Goal: Task Accomplishment & Management: Use online tool/utility

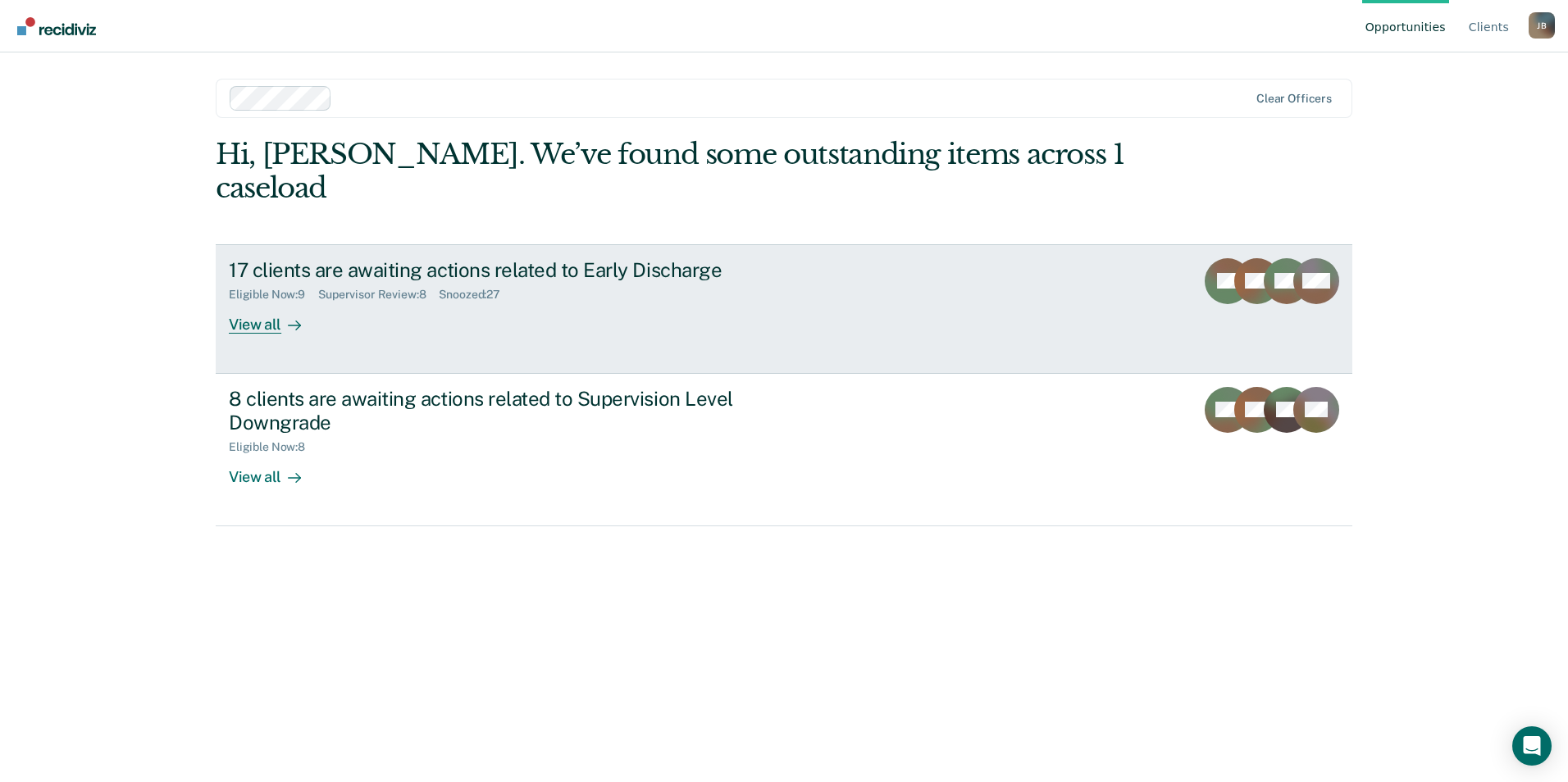
click at [295, 319] on icon at bounding box center [294, 325] width 13 height 13
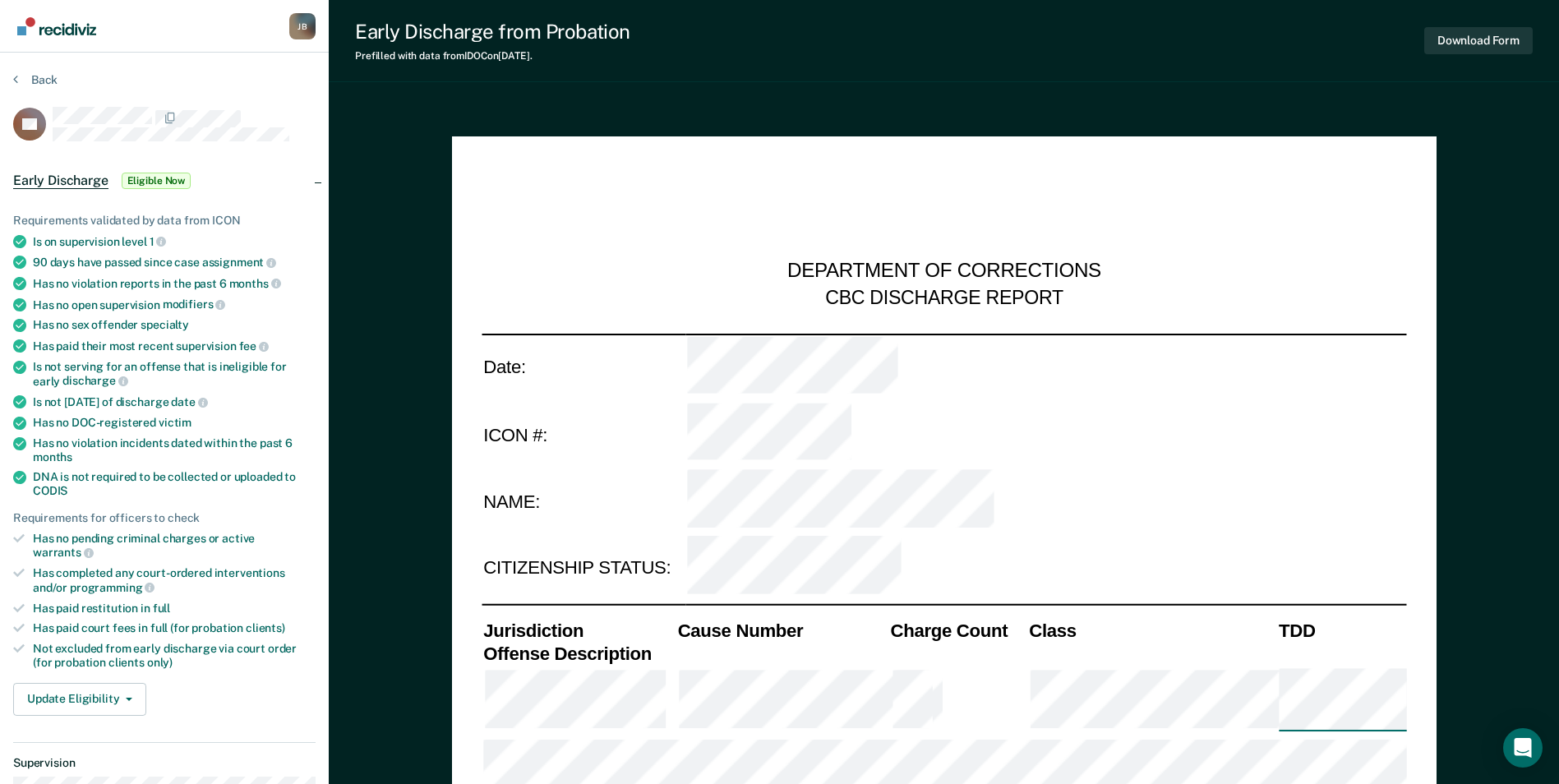
click at [138, 174] on span "Eligible Now" at bounding box center [156, 181] width 70 height 16
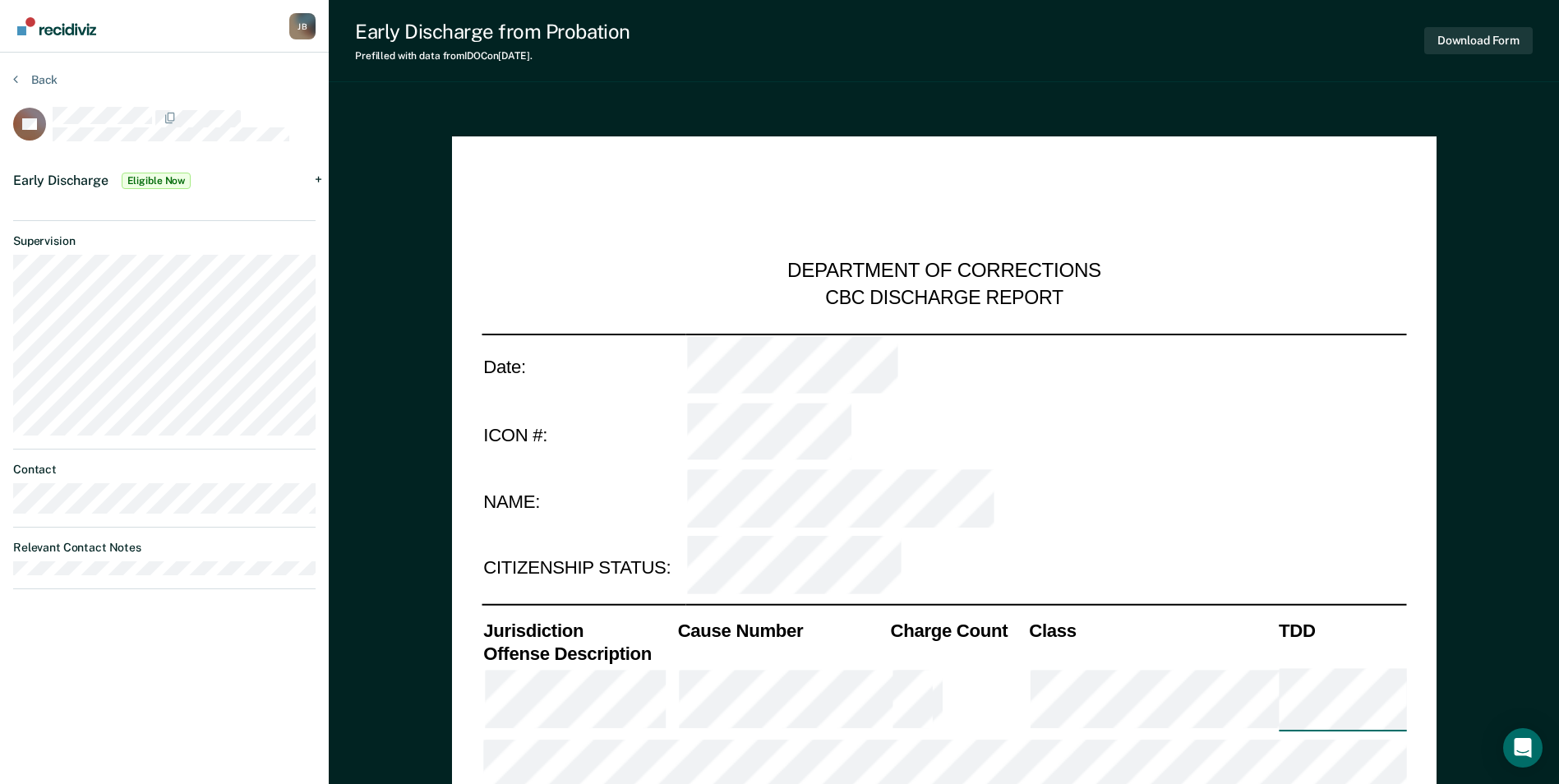
click at [168, 180] on span "Eligible Now" at bounding box center [156, 181] width 70 height 16
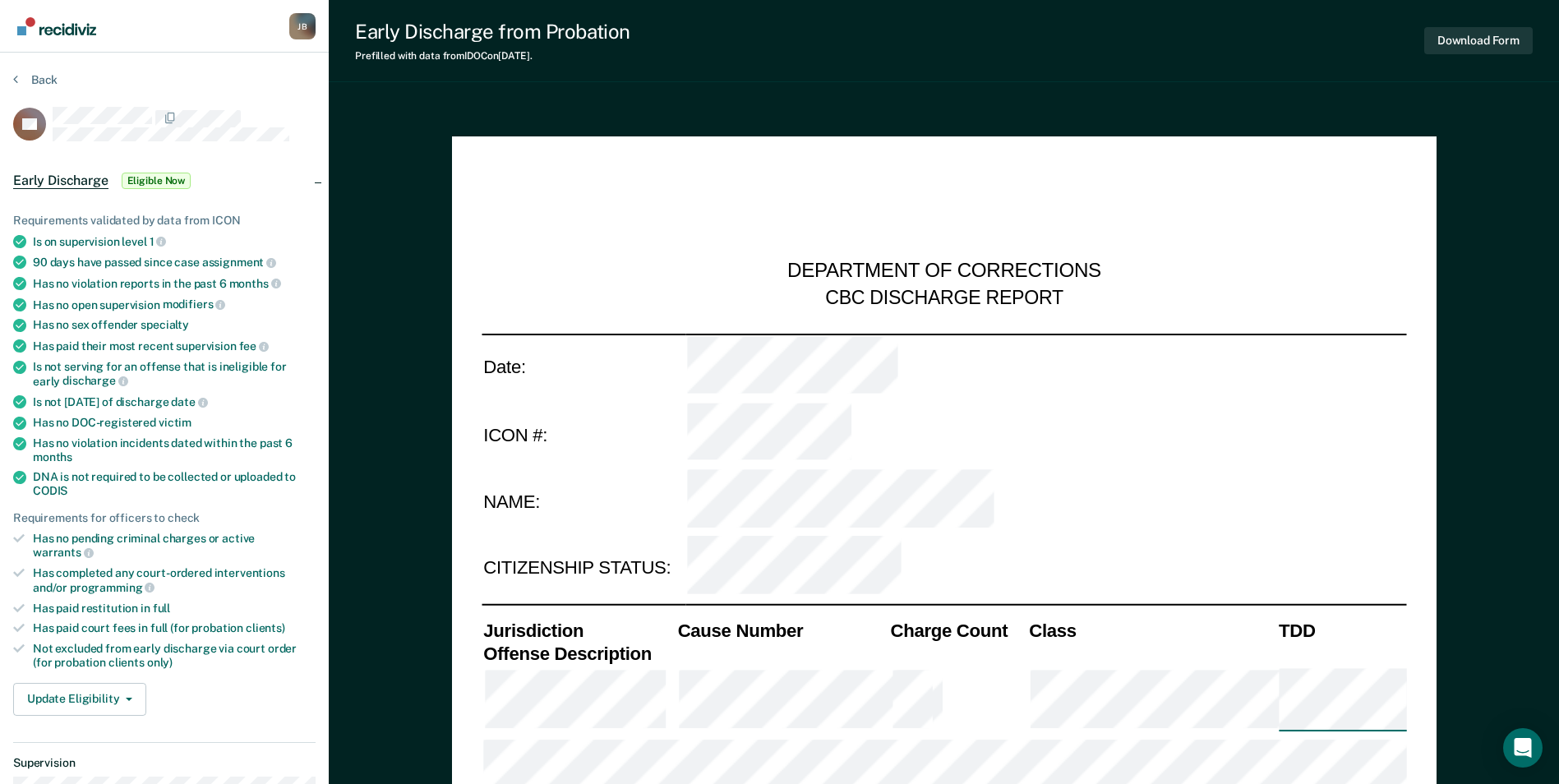
click at [168, 180] on span "Eligible Now" at bounding box center [156, 181] width 70 height 16
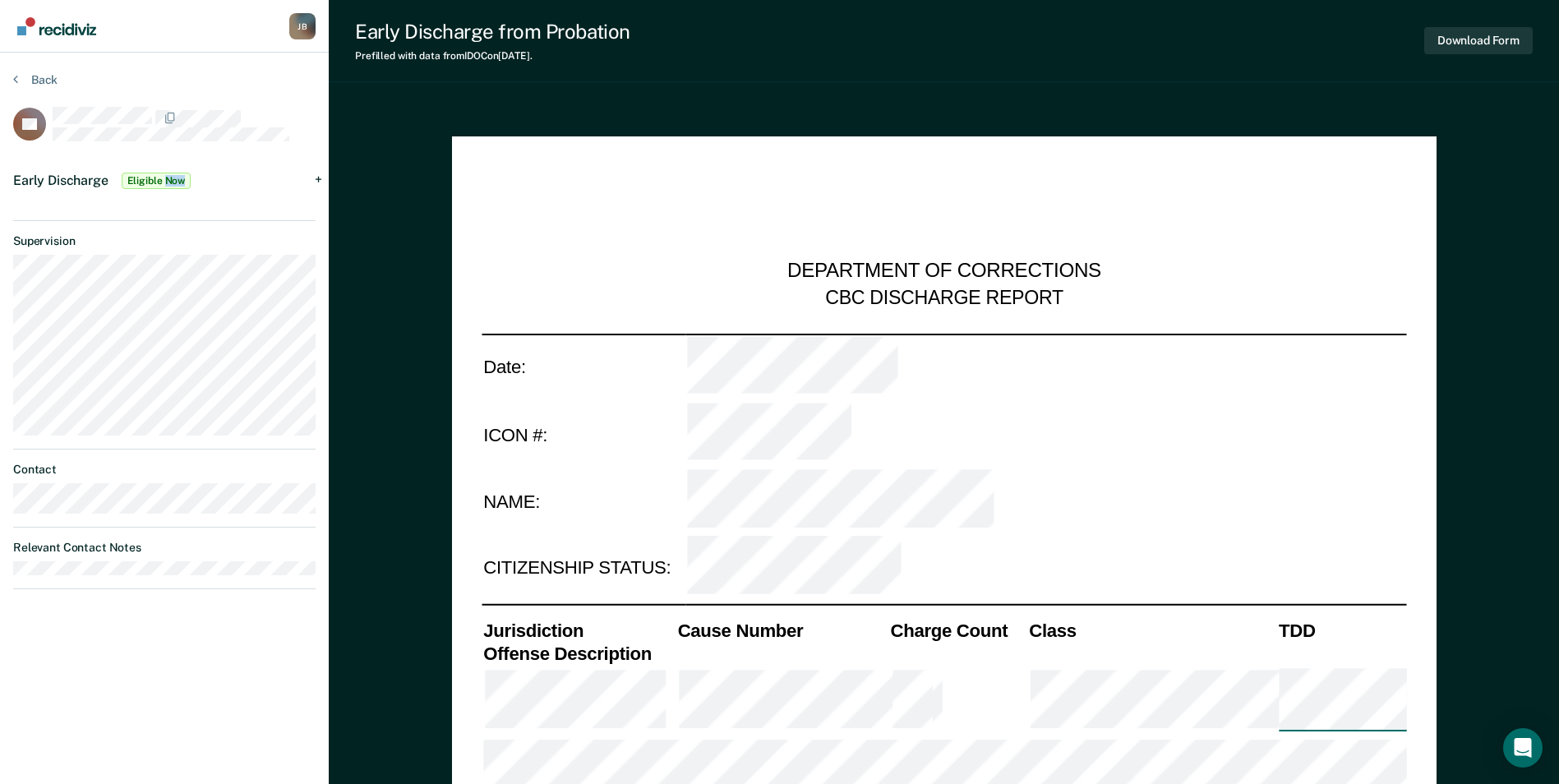
click at [168, 180] on span "Eligible Now" at bounding box center [156, 181] width 70 height 16
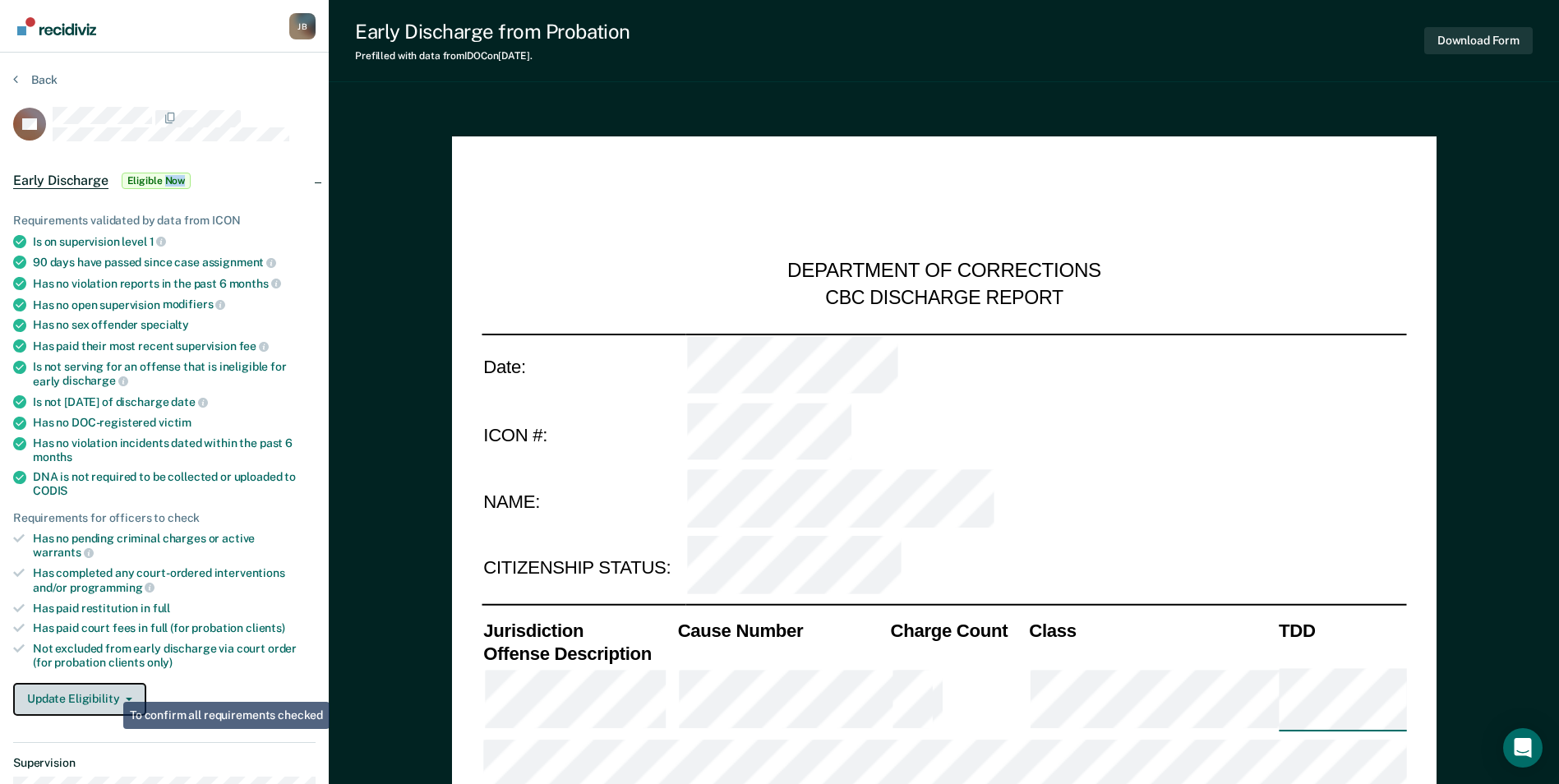
click at [112, 684] on button "Update Eligibility" at bounding box center [79, 699] width 133 height 33
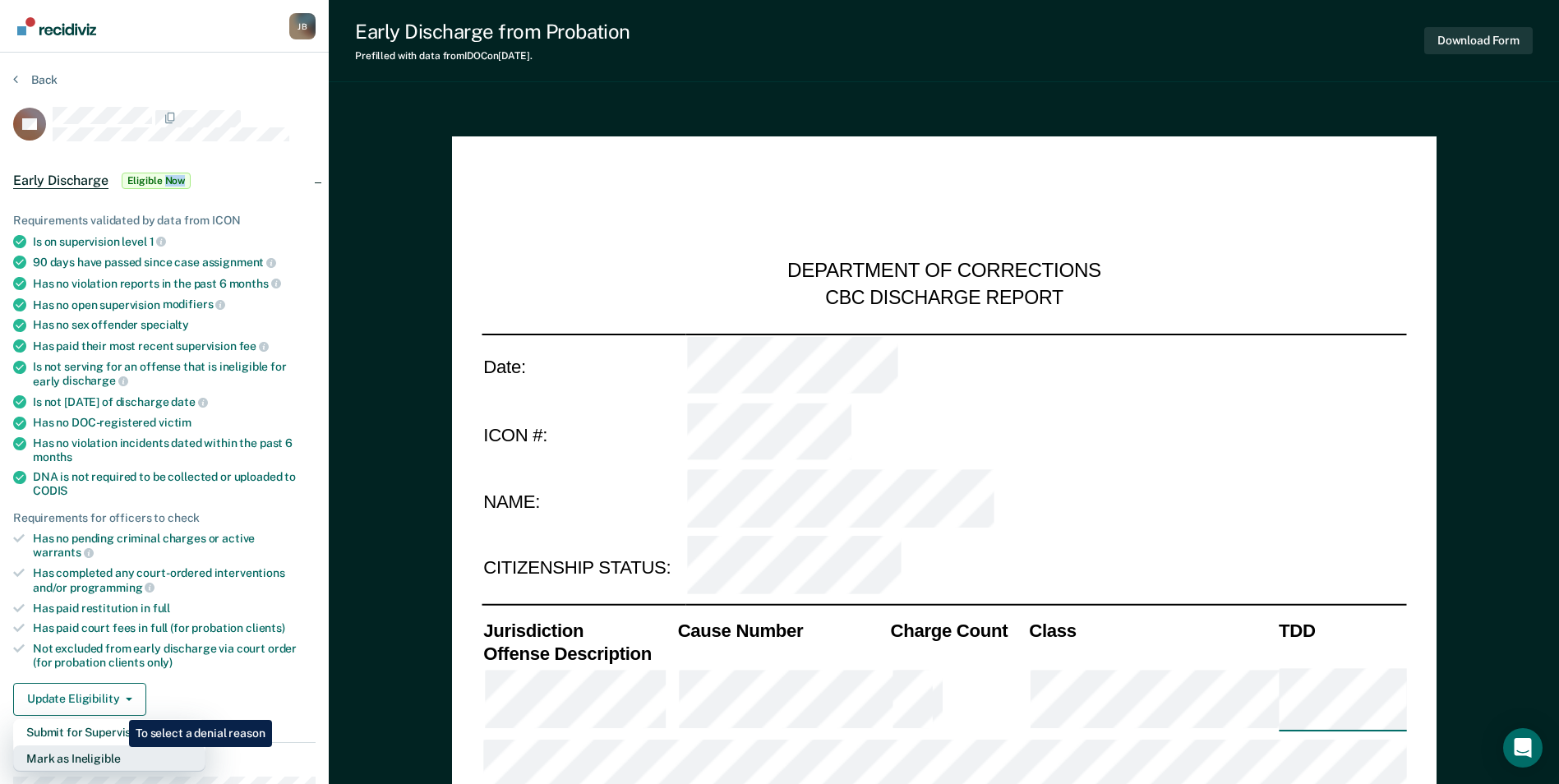
click at [117, 747] on button "Mark as Ineligible" at bounding box center [109, 758] width 193 height 27
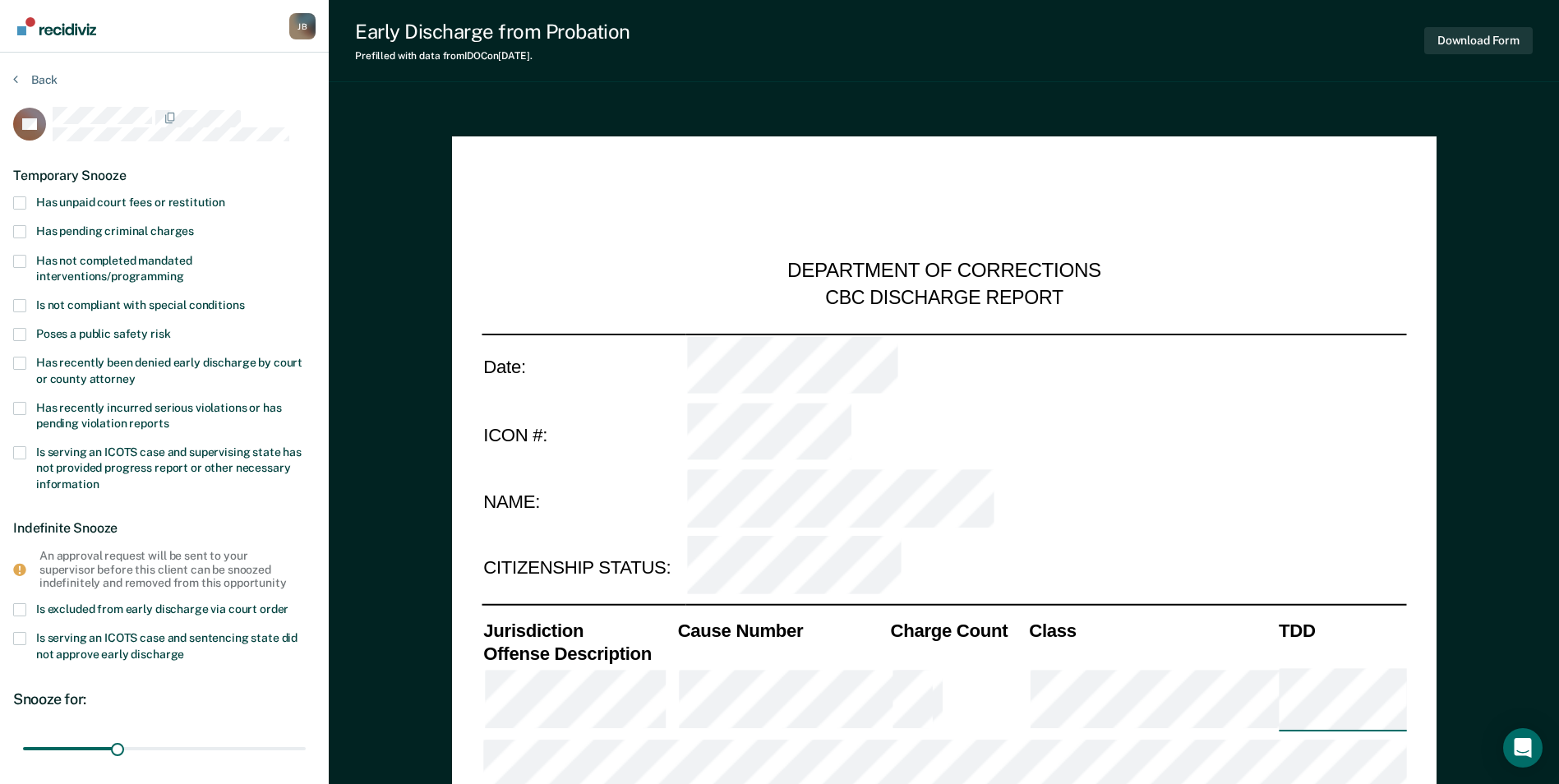
click at [19, 260] on span at bounding box center [19, 260] width 13 height 13
click at [184, 270] on input "Has not completed mandated interventions/programming" at bounding box center [184, 270] width 0 height 0
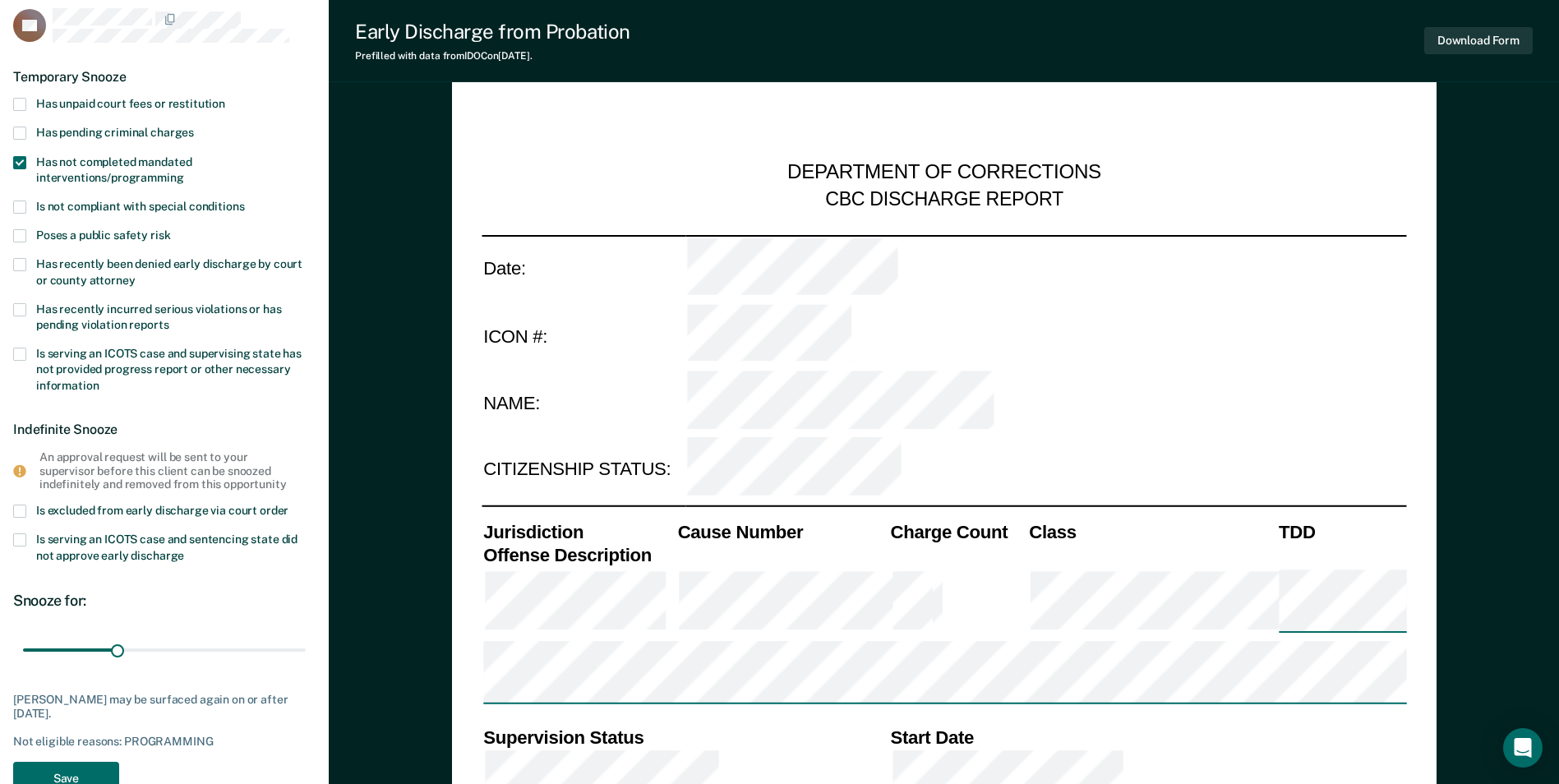
scroll to position [247, 0]
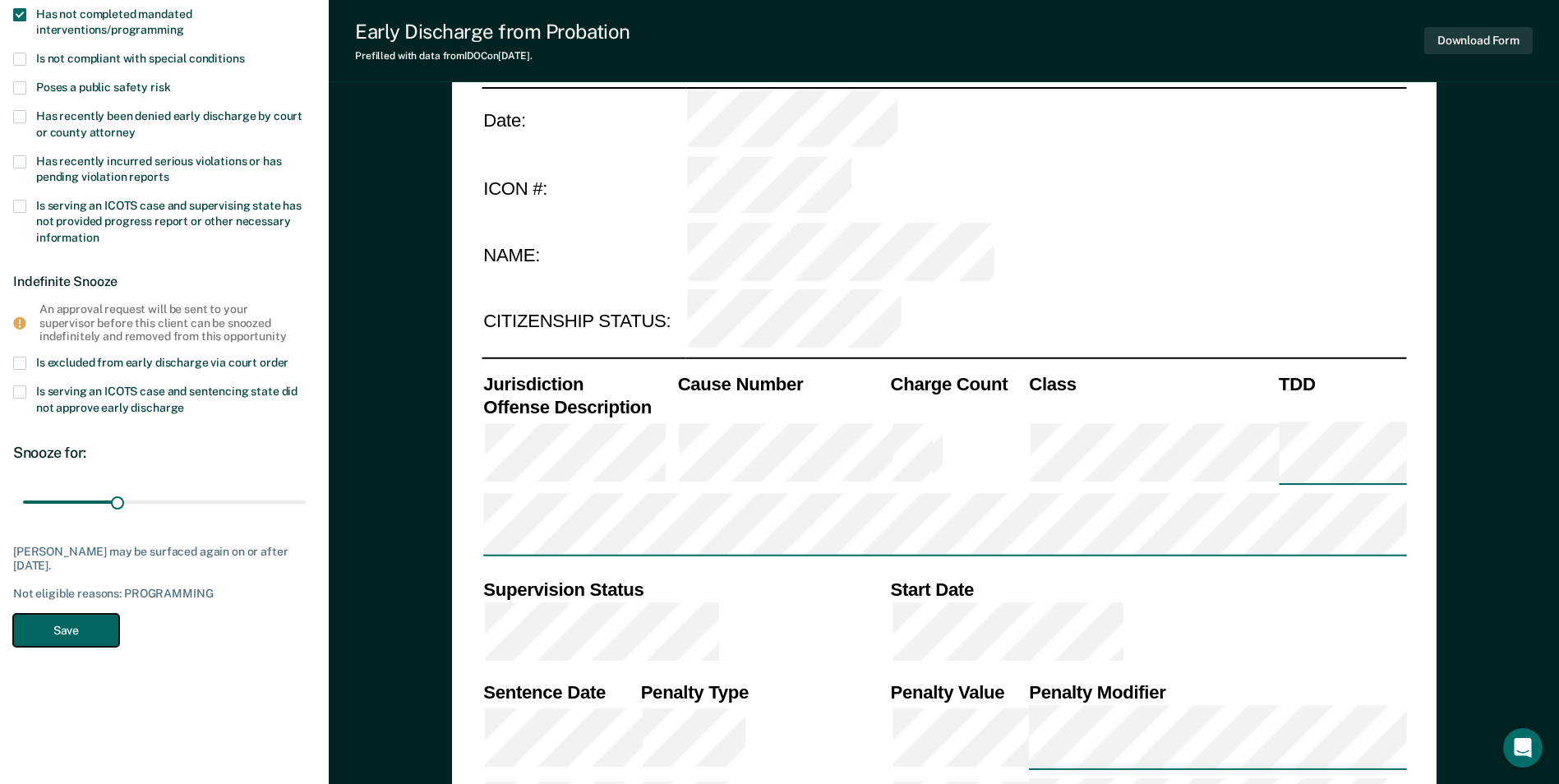
click at [95, 629] on button "Save" at bounding box center [65, 630] width 106 height 34
type textarea "x"
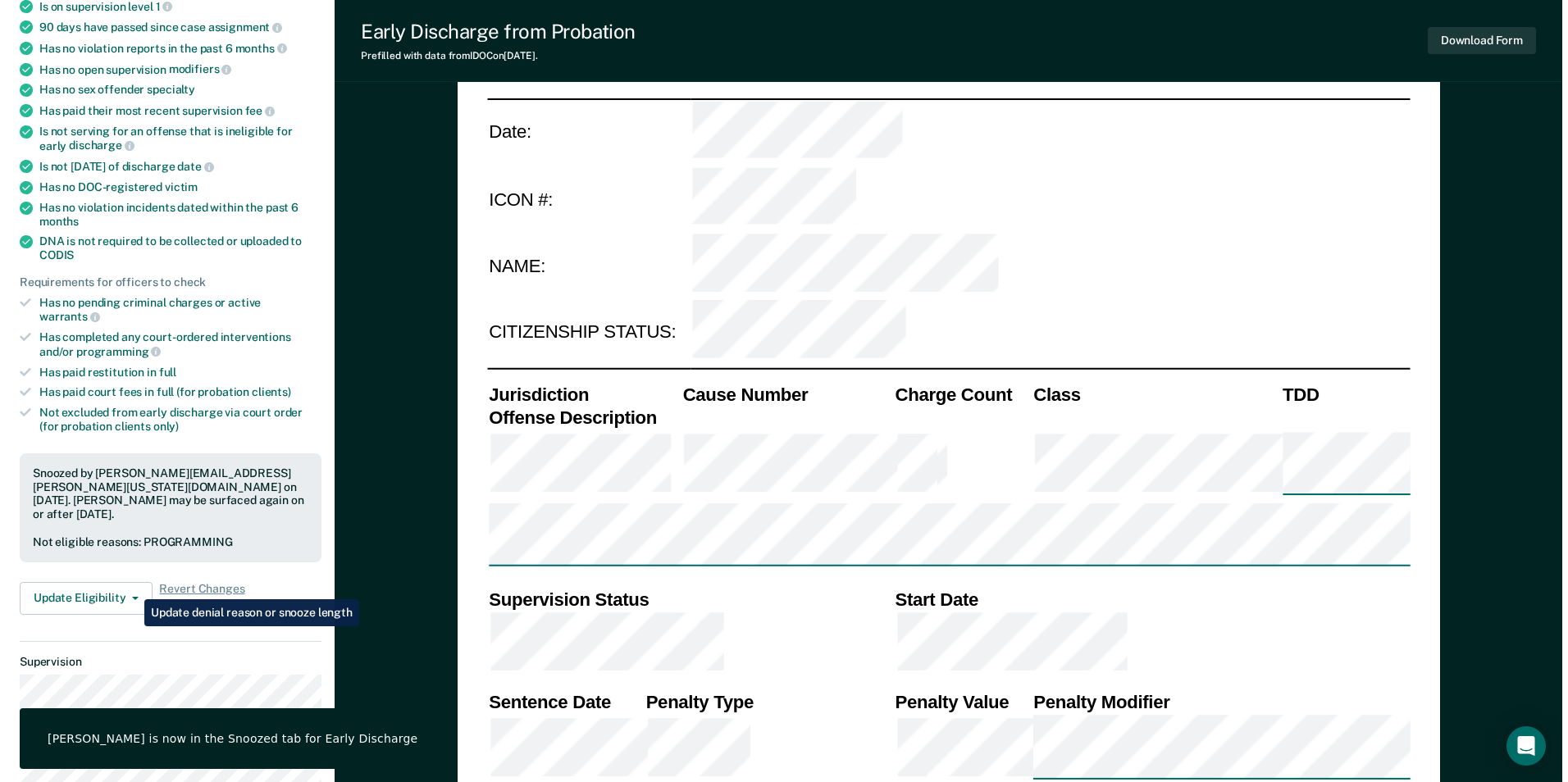
scroll to position [0, 0]
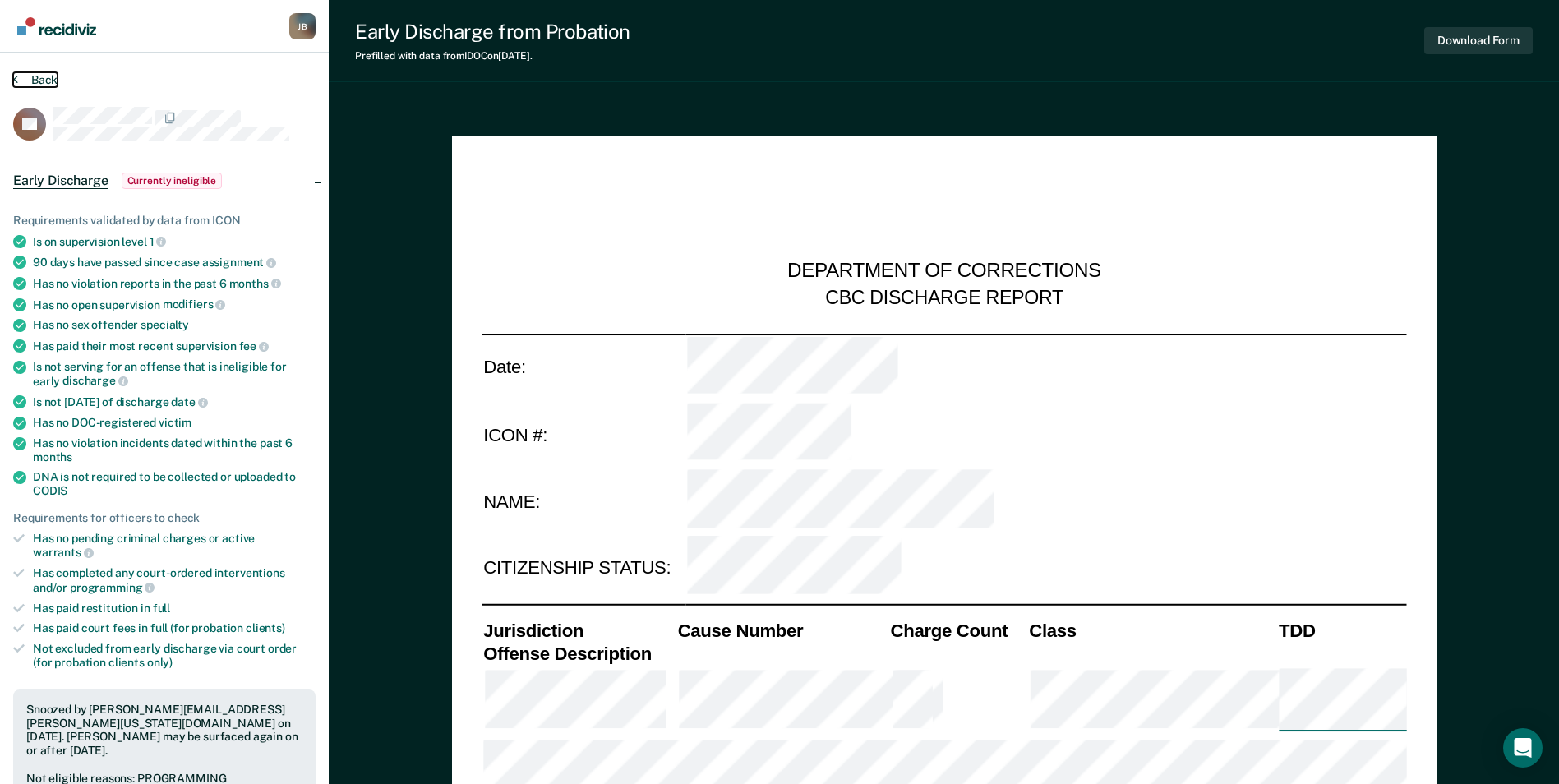
click at [42, 73] on button "Back" at bounding box center [35, 79] width 45 height 15
